Goal: Task Accomplishment & Management: Manage account settings

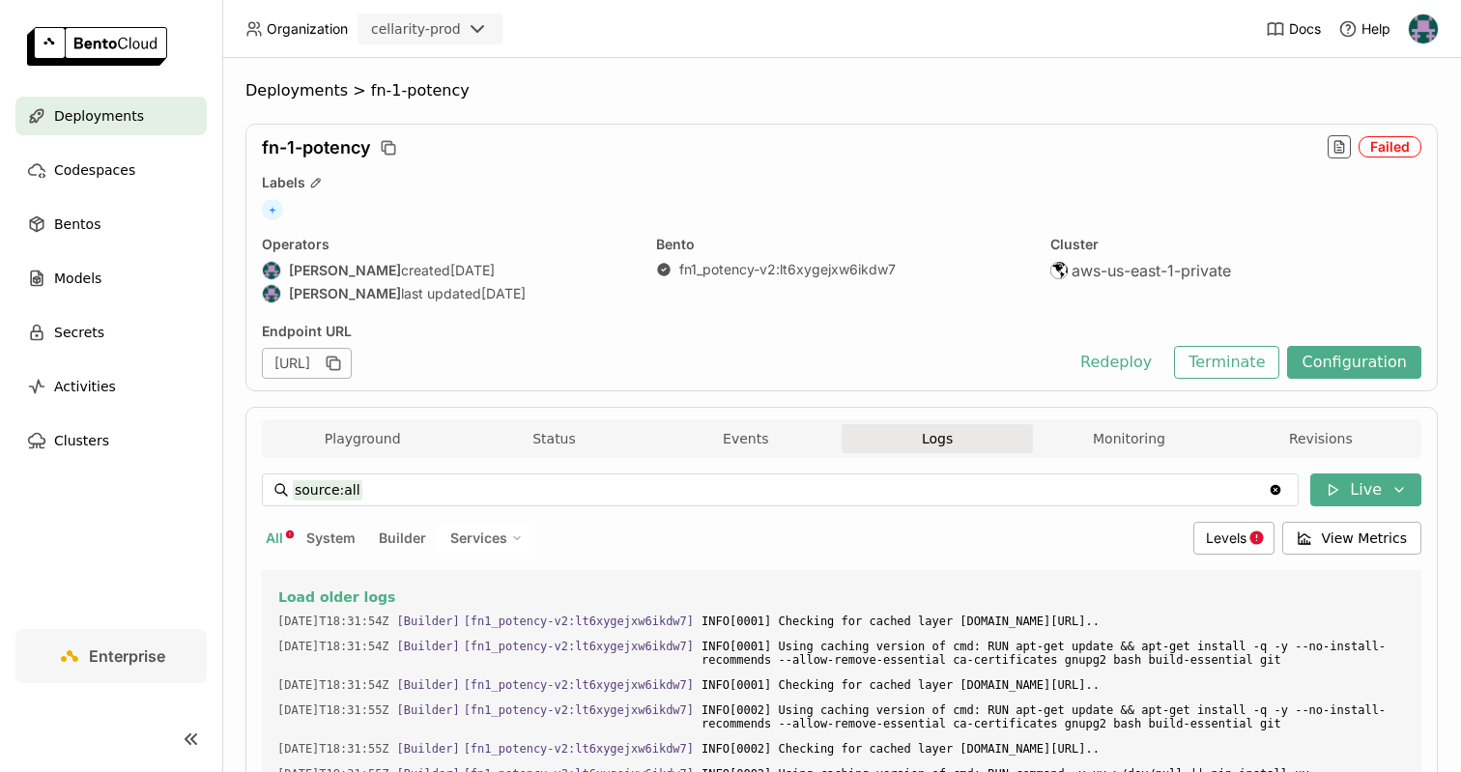
scroll to position [31101, 0]
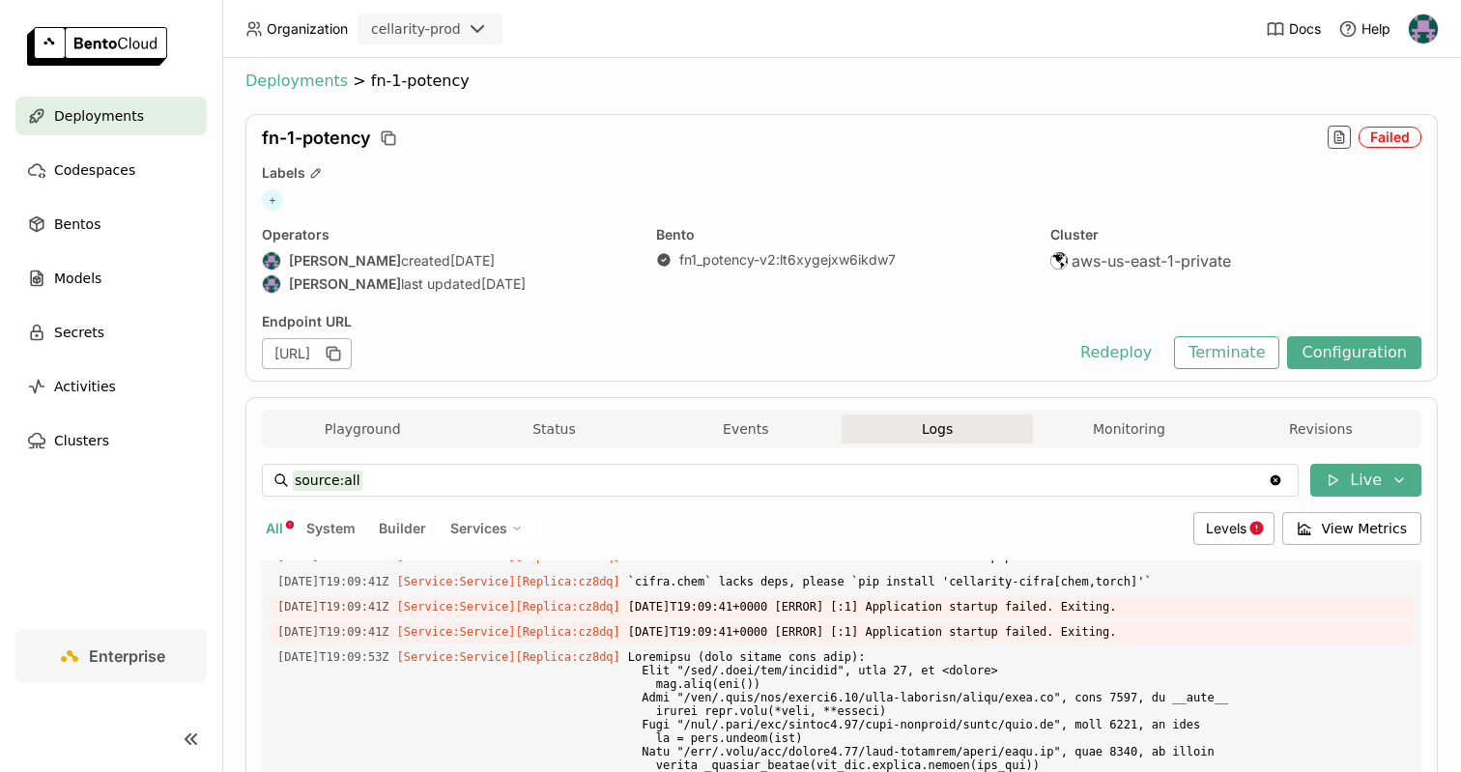
click at [303, 83] on span "Deployments" at bounding box center [296, 80] width 102 height 19
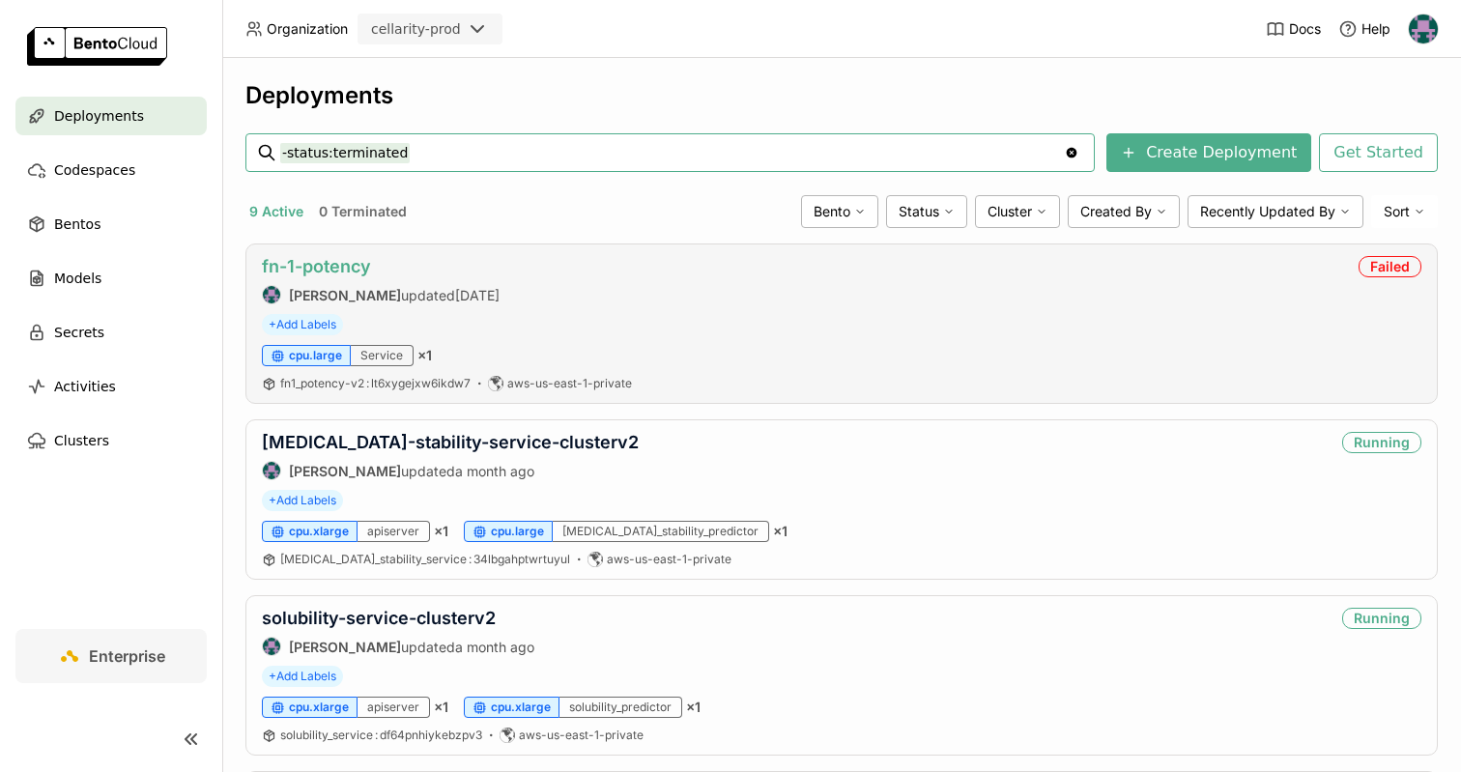
click at [355, 264] on link "fn-1-potency" at bounding box center [316, 266] width 109 height 20
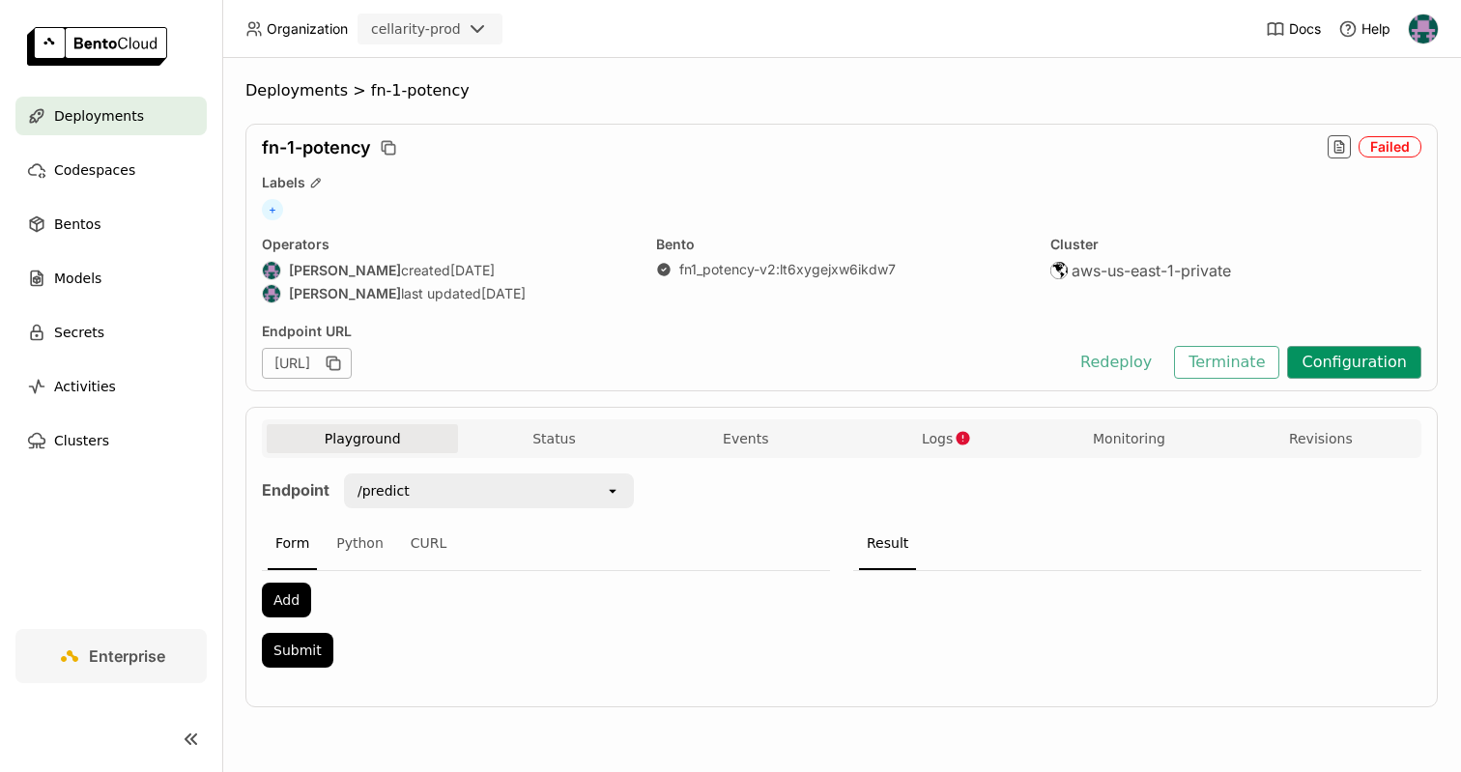
click at [1314, 365] on button "Configuration" at bounding box center [1354, 362] width 134 height 33
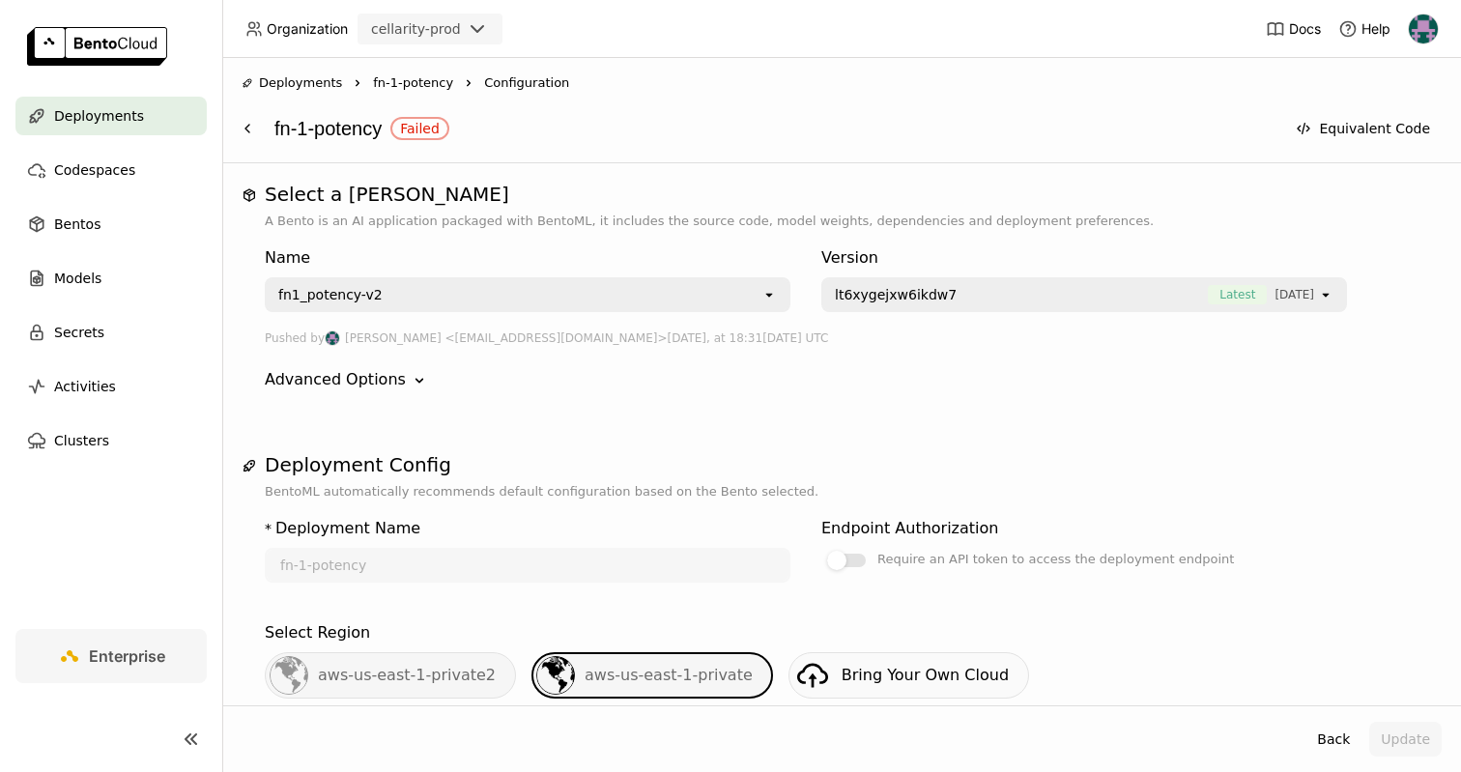
click at [391, 83] on span "fn-1-potency" at bounding box center [413, 82] width 80 height 19
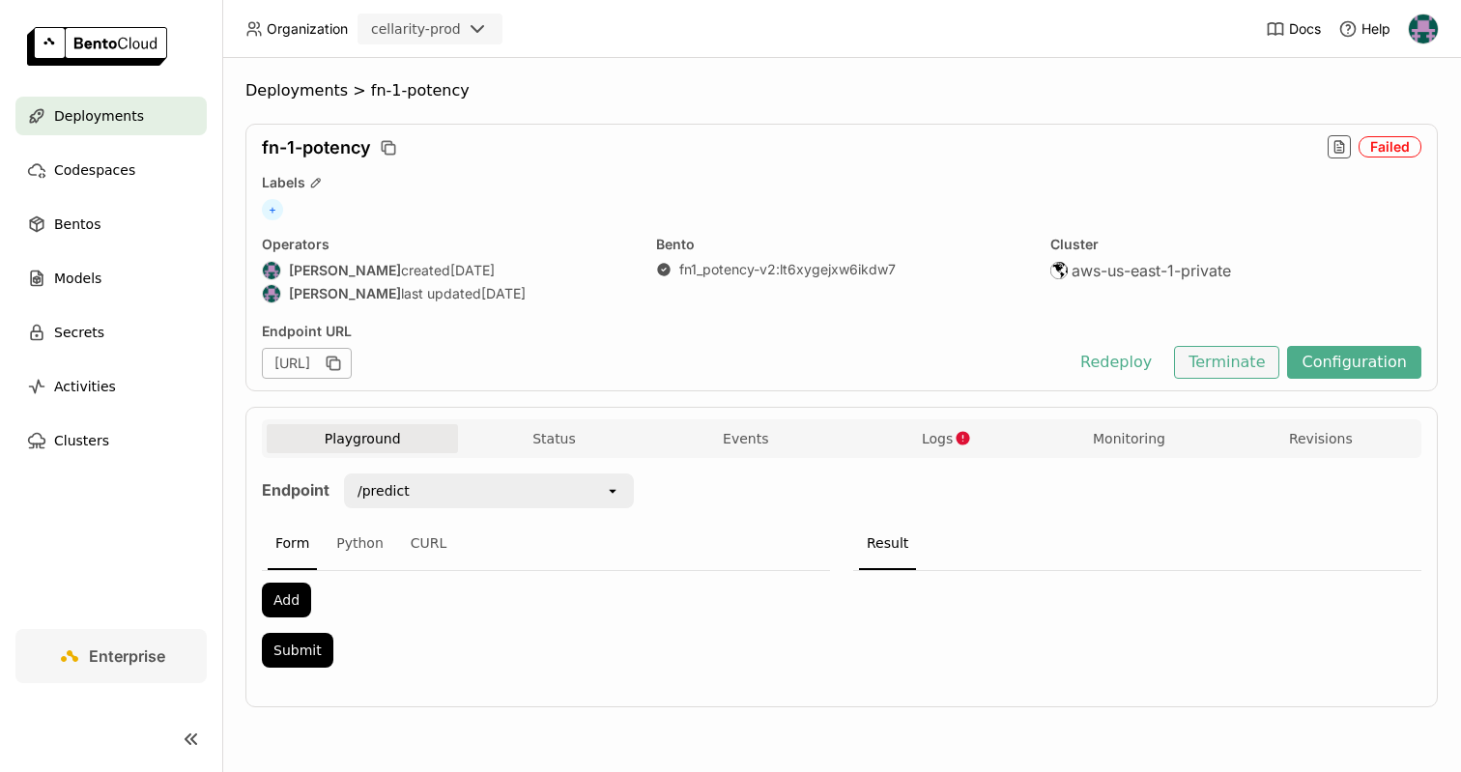
click at [1254, 351] on button "Terminate" at bounding box center [1226, 362] width 105 height 33
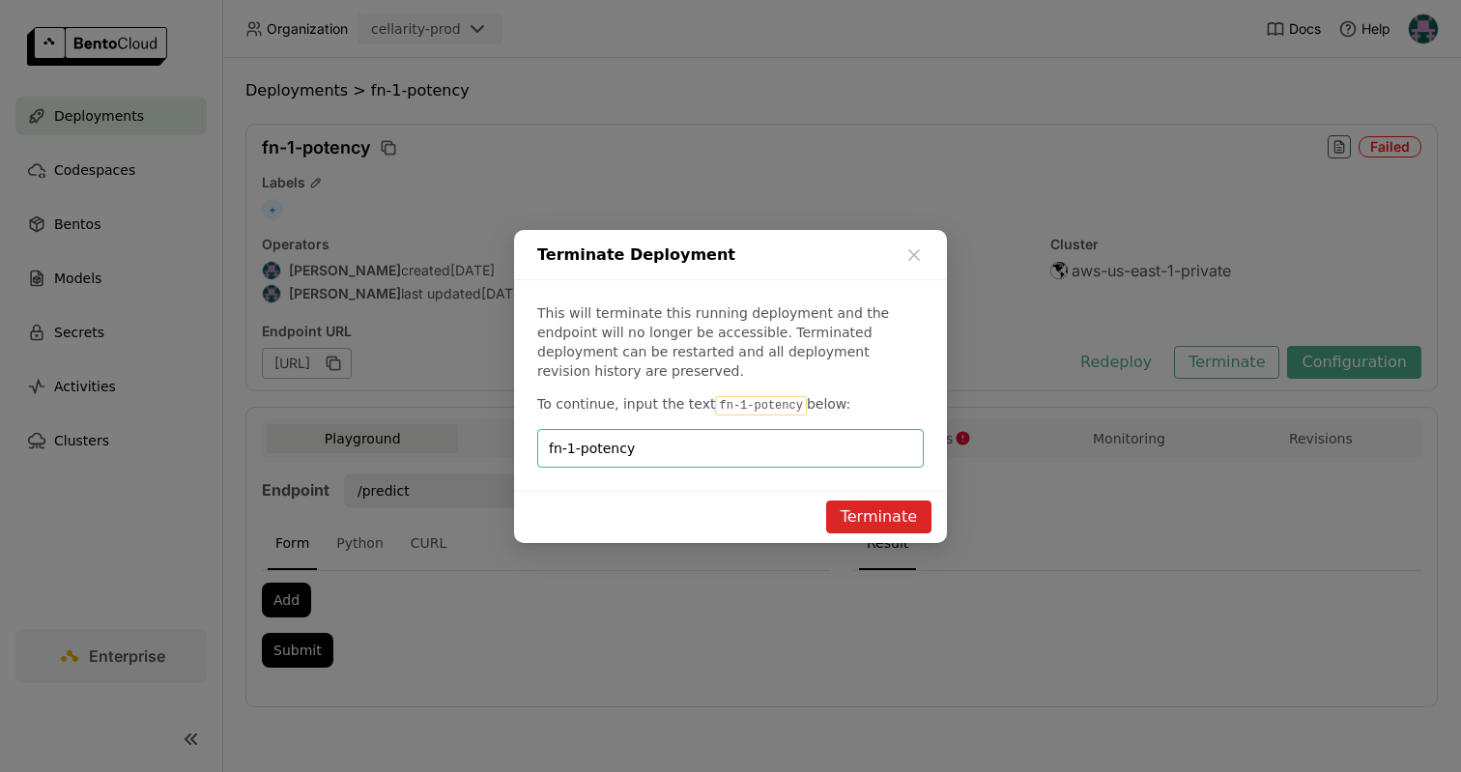
type input "fn-1-potency"
click at [875, 500] on button "Terminate" at bounding box center [878, 516] width 105 height 33
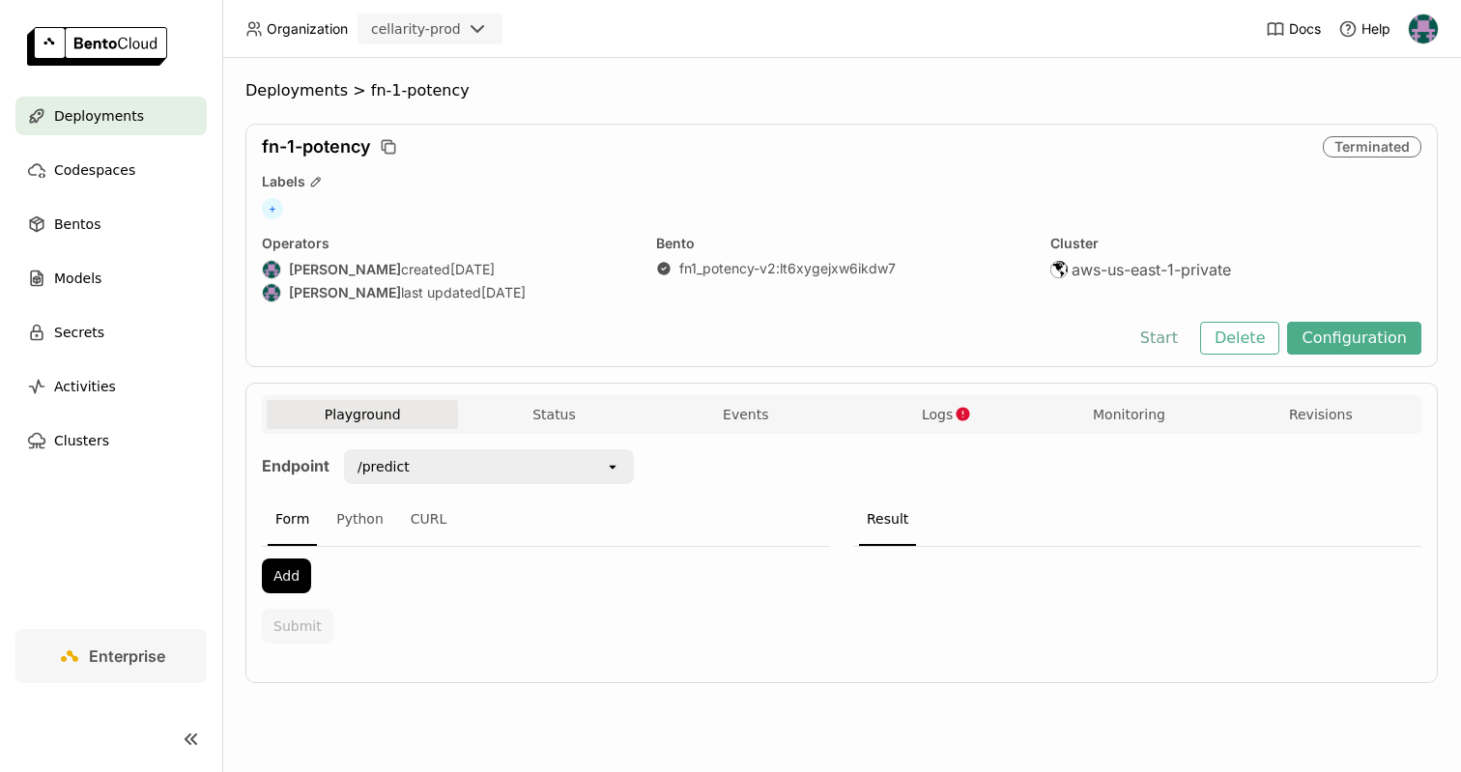
click at [1182, 337] on button "Start" at bounding box center [1158, 338] width 67 height 33
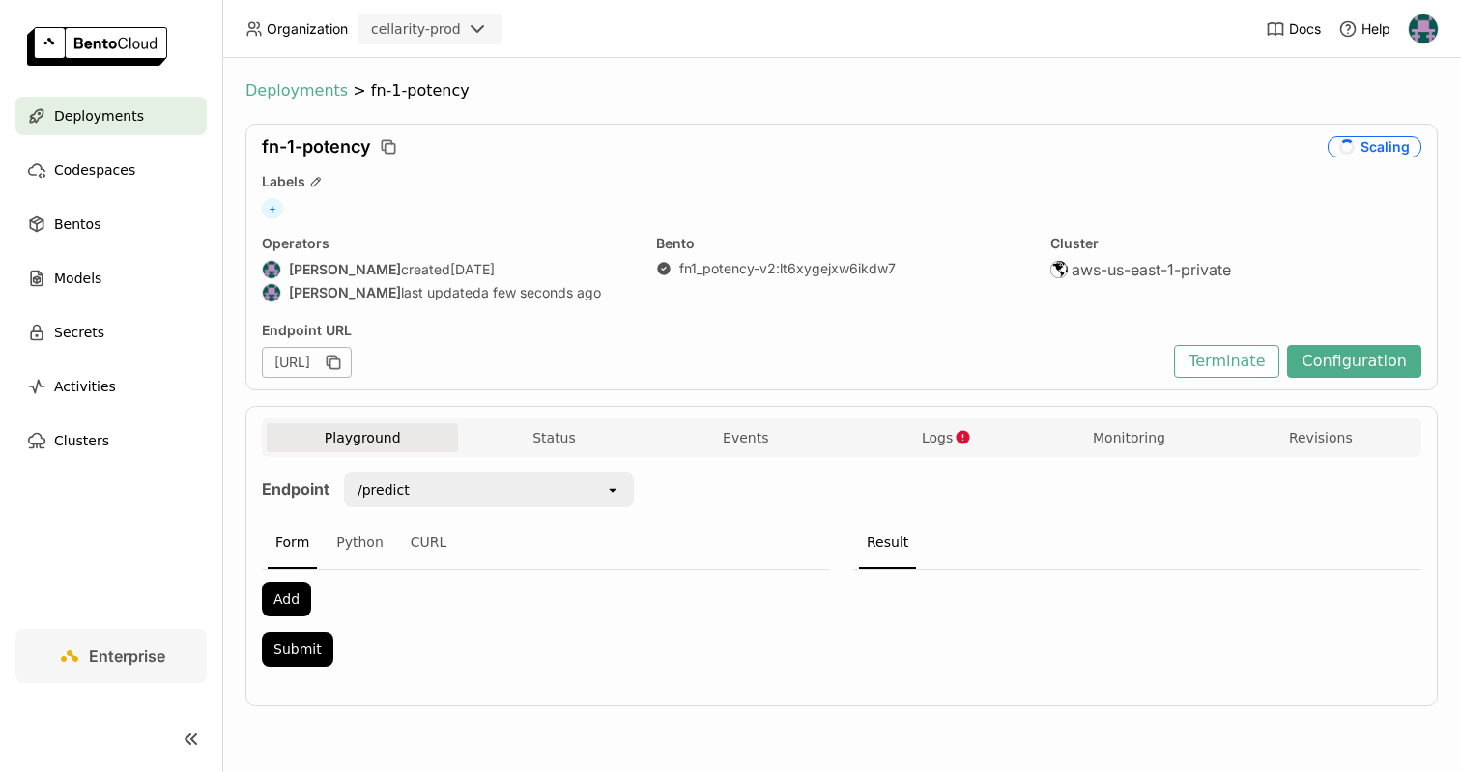
click at [328, 94] on span "Deployments" at bounding box center [296, 90] width 102 height 19
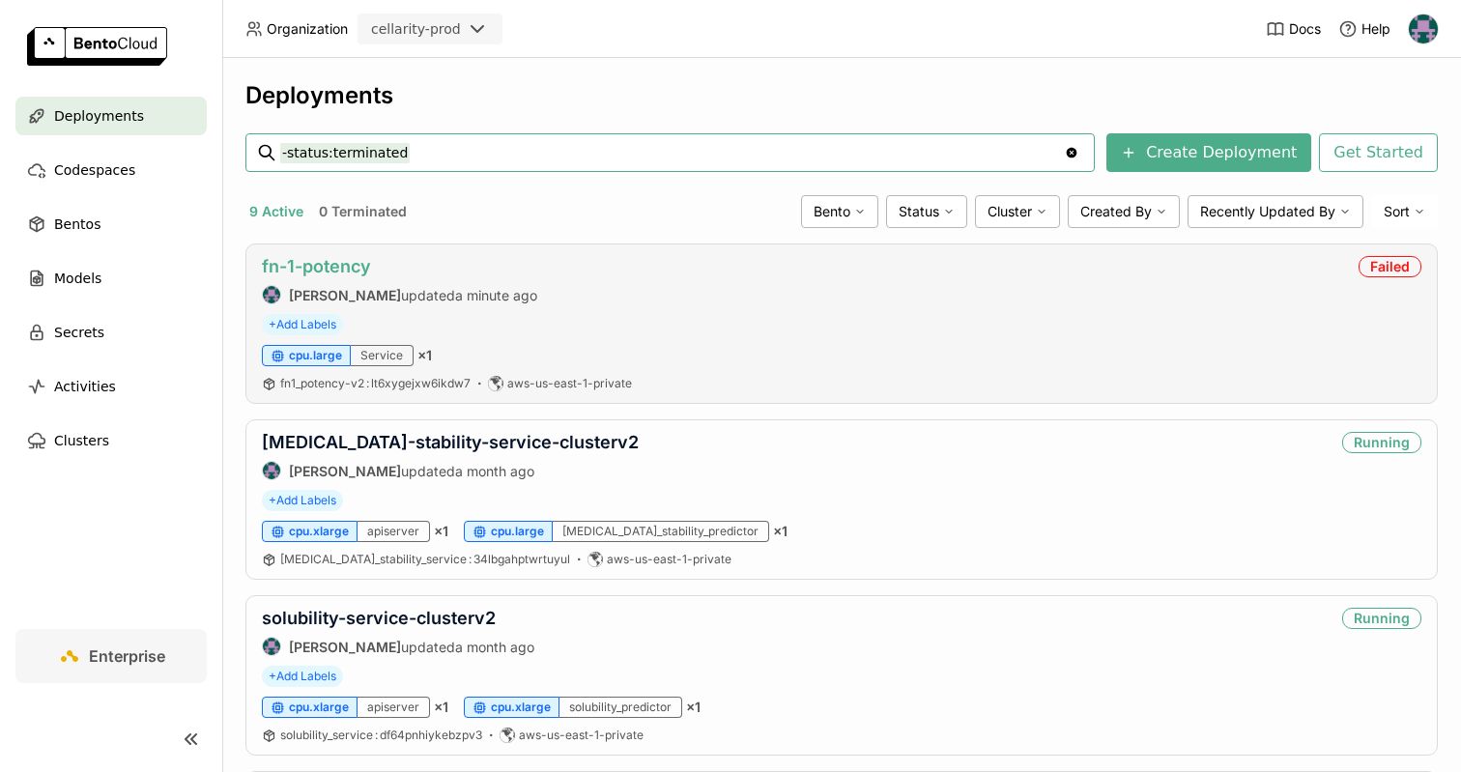
click at [302, 261] on link "fn-1-potency" at bounding box center [316, 266] width 109 height 20
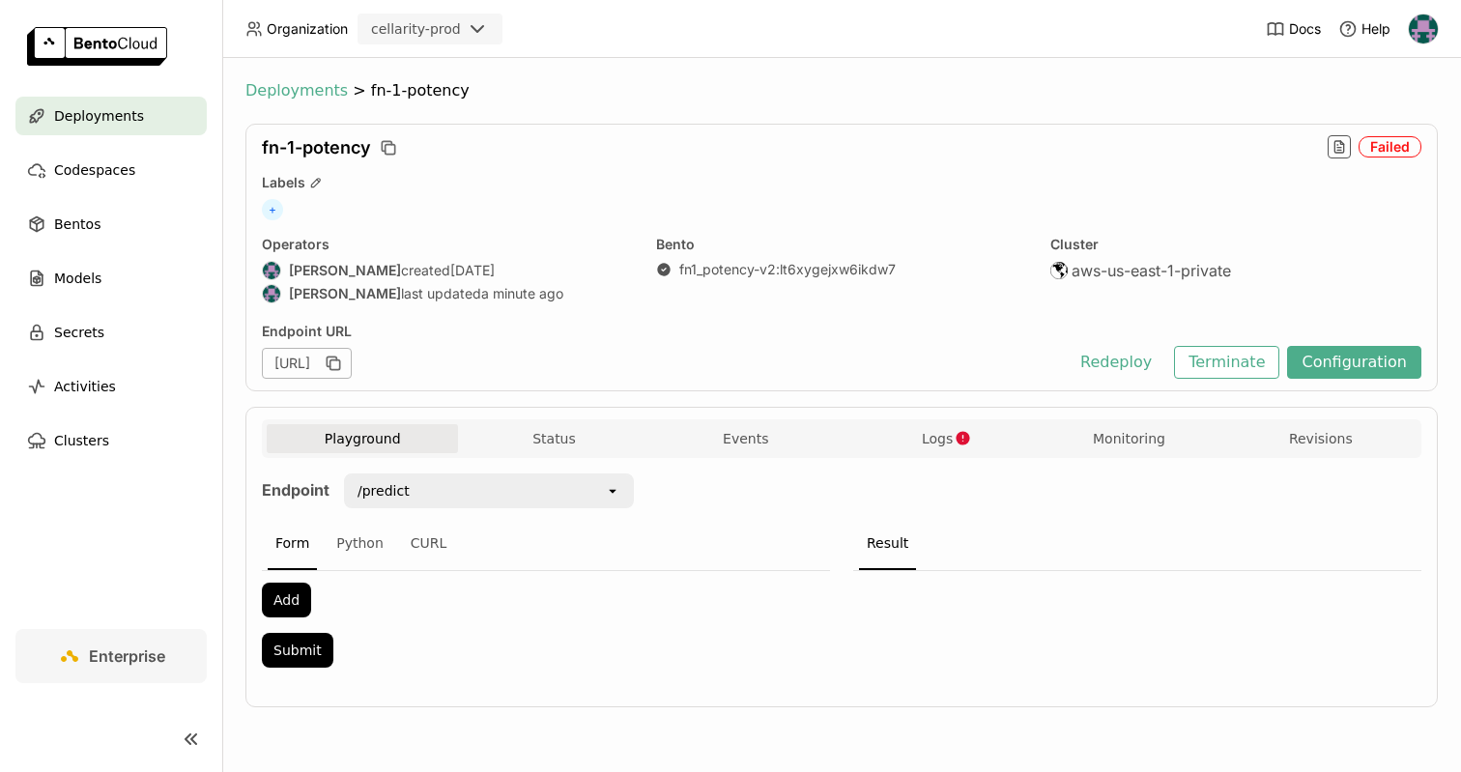
click at [323, 100] on span "Deployments" at bounding box center [296, 90] width 102 height 19
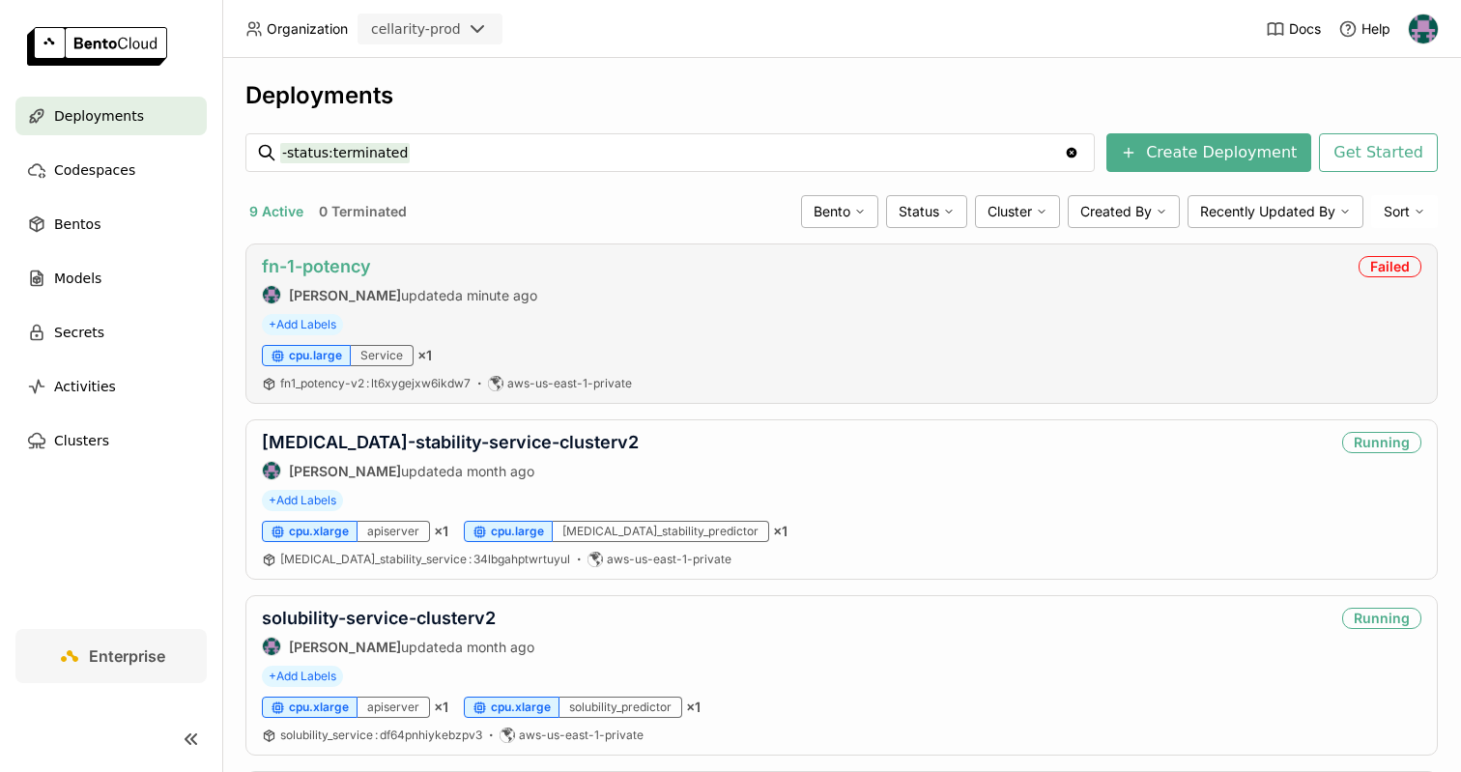
click at [328, 269] on link "fn-1-potency" at bounding box center [316, 266] width 109 height 20
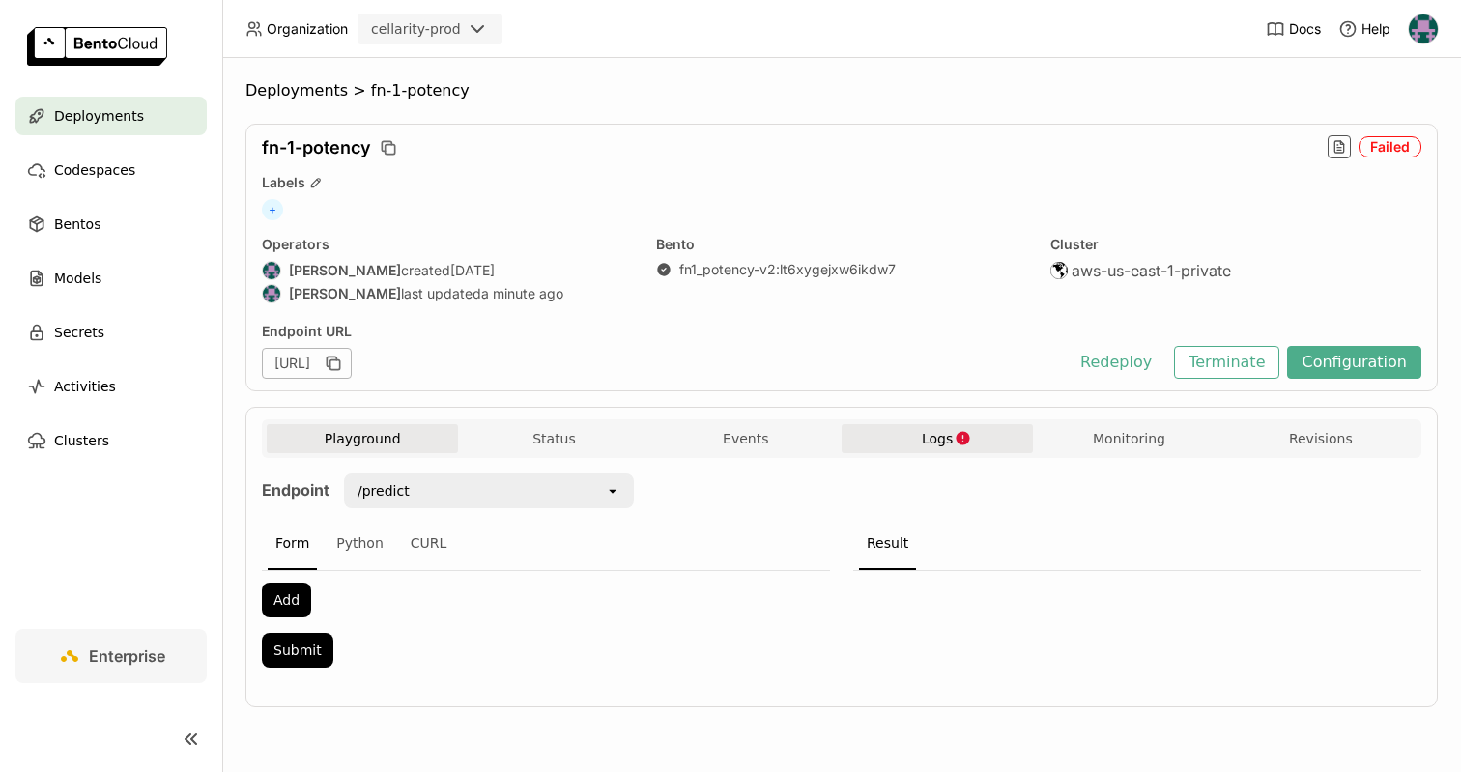
click at [961, 443] on icon "button" at bounding box center [963, 438] width 14 height 14
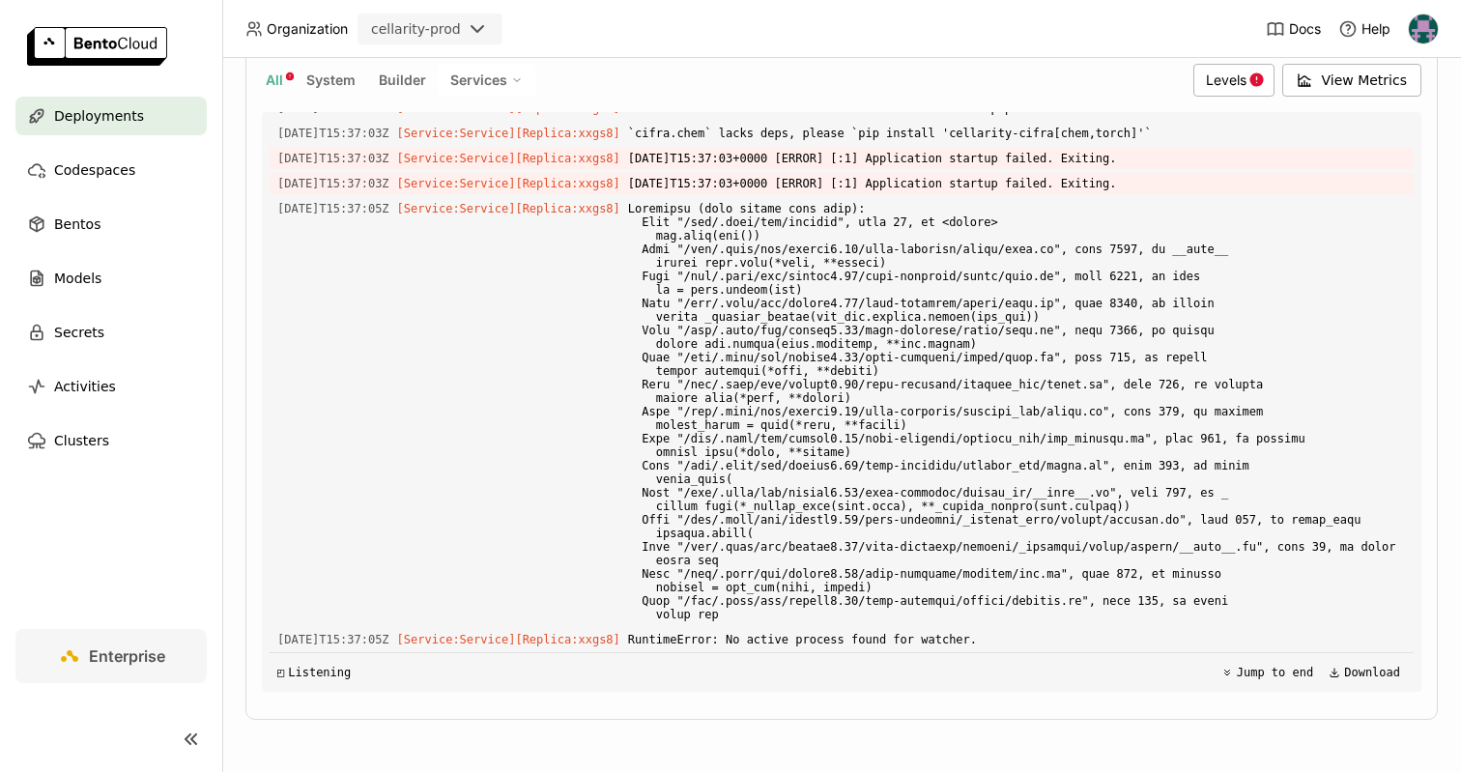
scroll to position [458, 0]
